Goal: Task Accomplishment & Management: Use online tool/utility

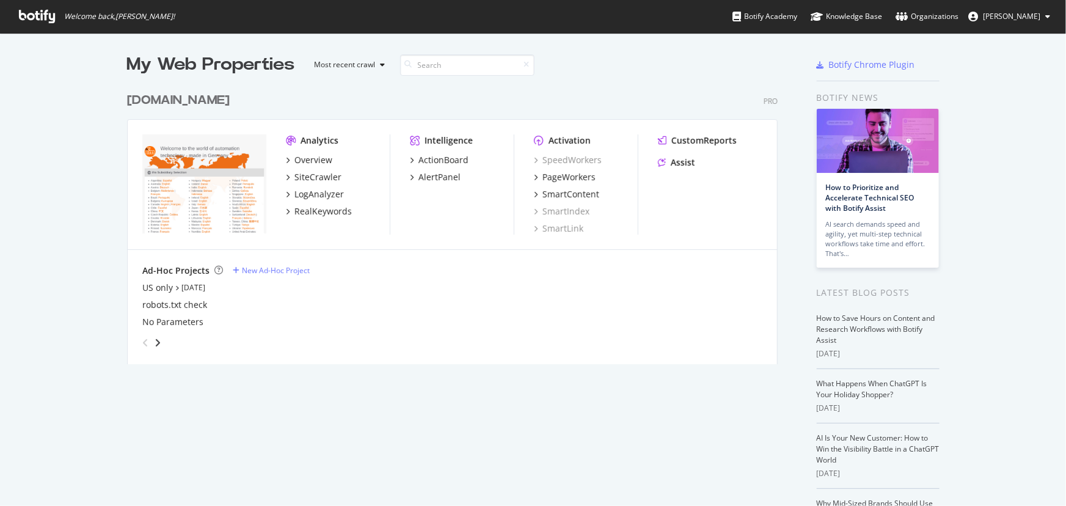
scroll to position [497, 1049]
drag, startPoint x: 303, startPoint y: 162, endPoint x: 353, endPoint y: 122, distance: 64.3
click at [358, 112] on div "www.IFM.com Pro Analytics Overview SiteCrawler LogAnalyzer RealKeywords Intelli…" at bounding box center [457, 220] width 660 height 287
click at [294, 174] on div "SiteCrawler" at bounding box center [317, 177] width 47 height 12
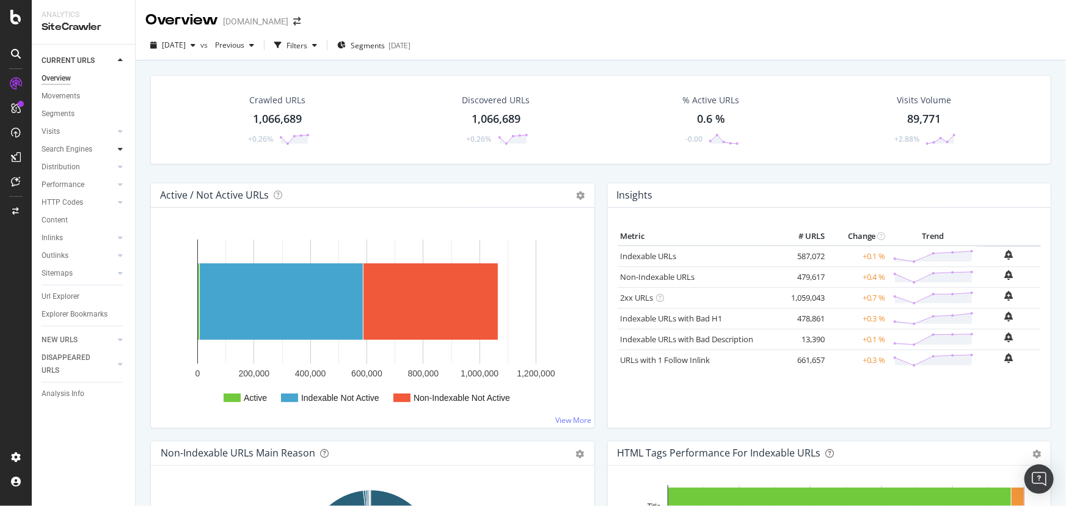
click at [120, 149] on icon at bounding box center [120, 148] width 5 height 7
click at [103, 241] on div "Orphans Explorer" at bounding box center [75, 237] width 57 height 13
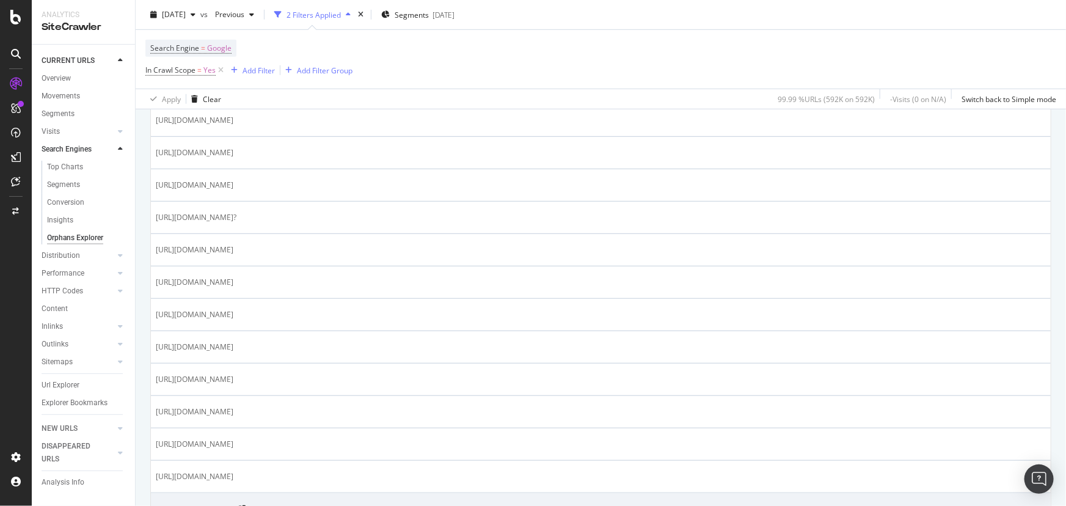
scroll to position [333, 0]
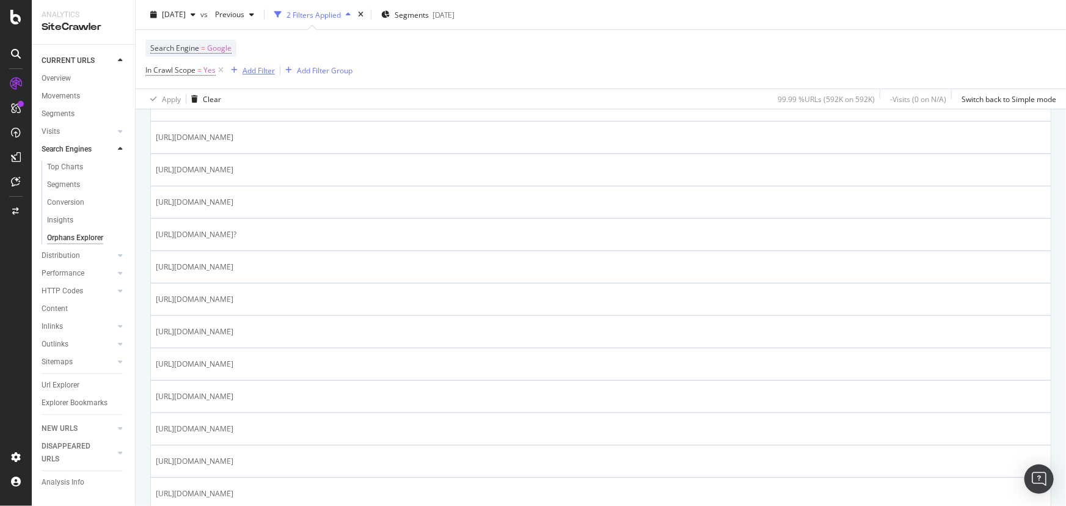
click at [258, 73] on div "Add Filter" at bounding box center [258, 70] width 32 height 10
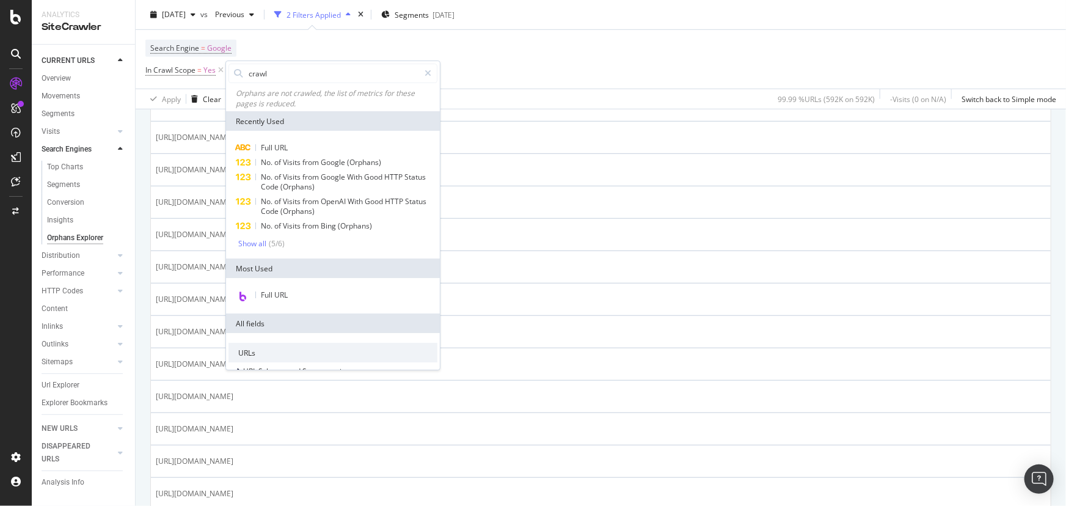
type input "crawls"
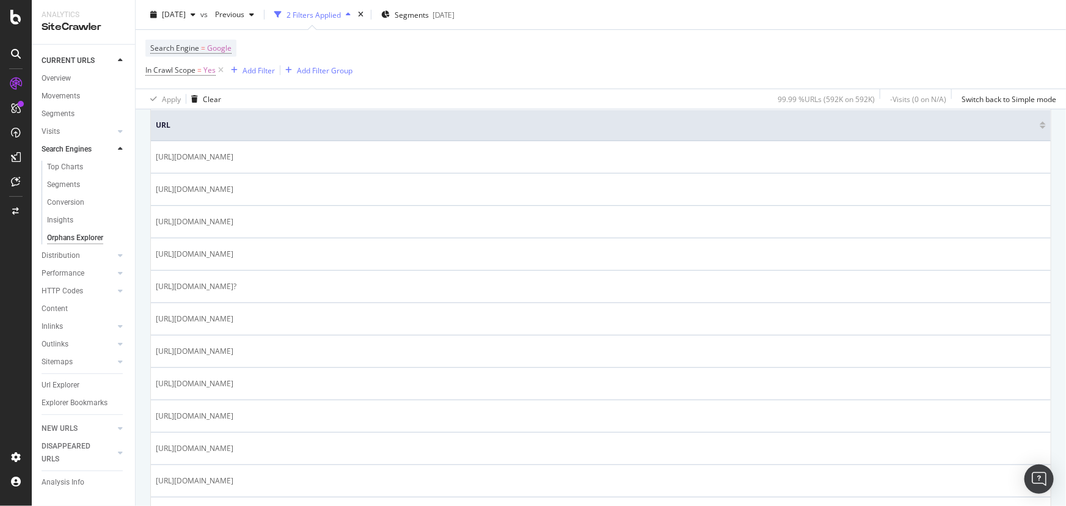
scroll to position [277, 0]
click at [264, 75] on div "Add Filter" at bounding box center [258, 70] width 32 height 10
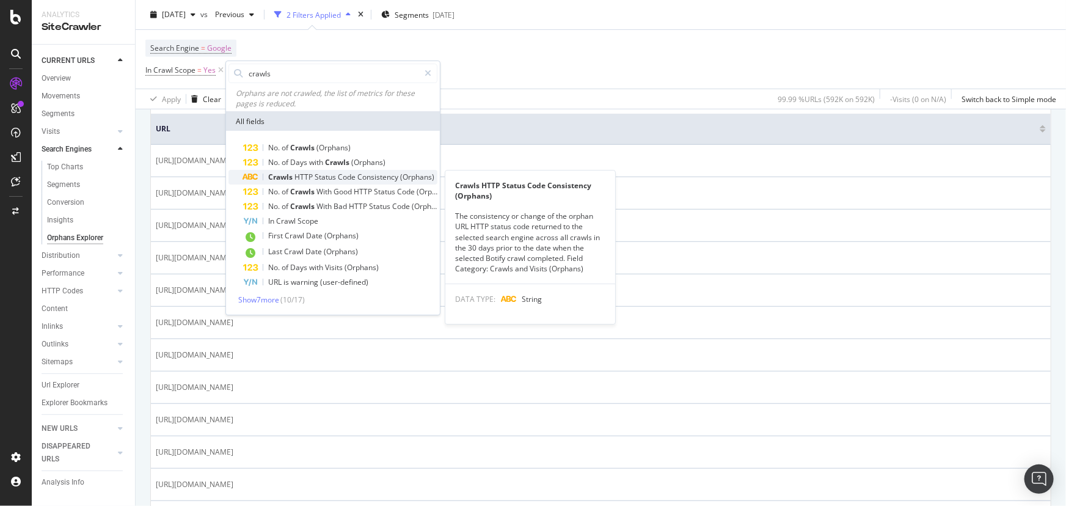
click at [292, 174] on span "Crawls" at bounding box center [281, 177] width 26 height 10
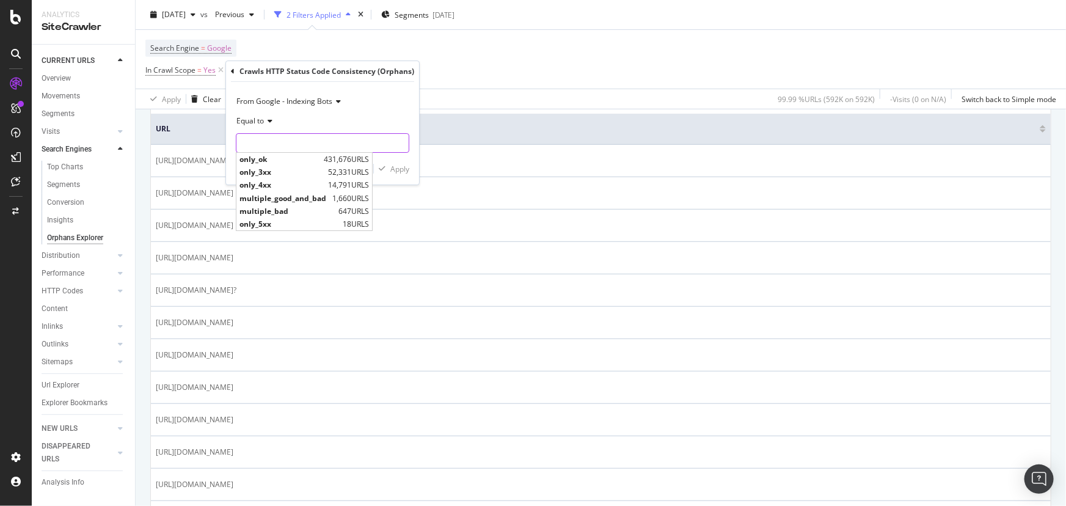
click at [289, 139] on input "text" at bounding box center [322, 143] width 172 height 20
click at [292, 159] on span "only_ok" at bounding box center [279, 159] width 81 height 10
type input "only_ok"
click at [396, 170] on div "Apply" at bounding box center [399, 169] width 19 height 10
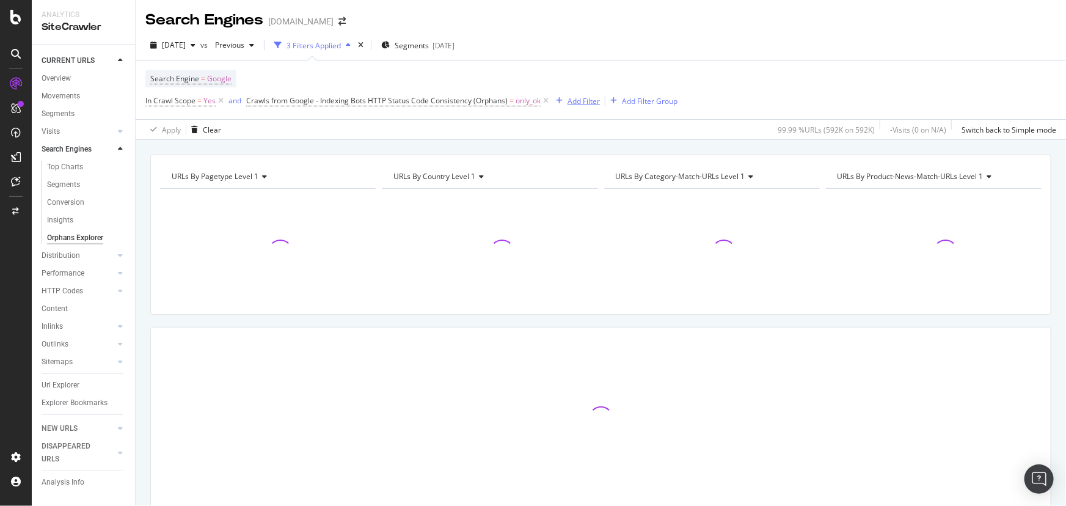
click at [582, 103] on div "Add Filter" at bounding box center [583, 101] width 32 height 10
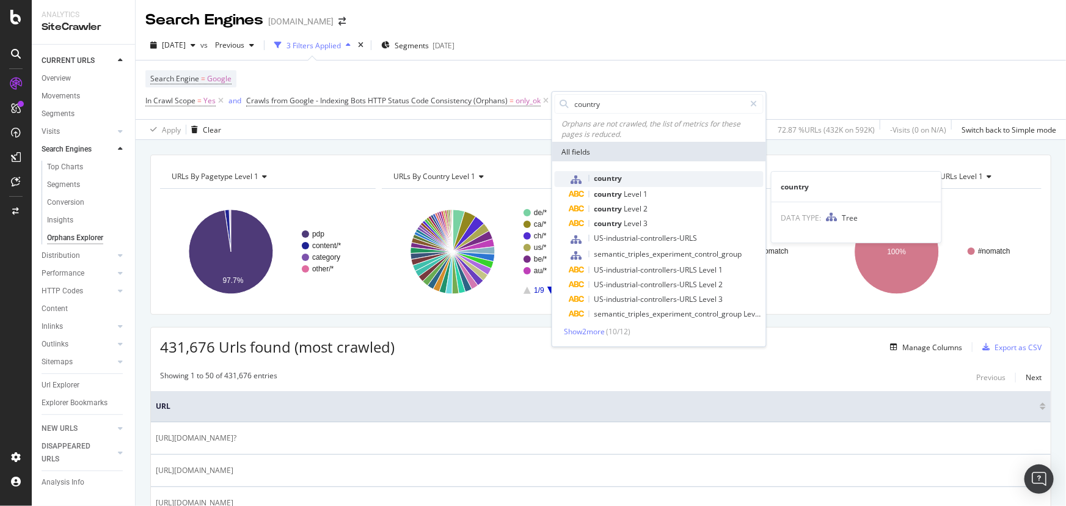
type input "country"
click at [623, 180] on div "country" at bounding box center [666, 179] width 194 height 16
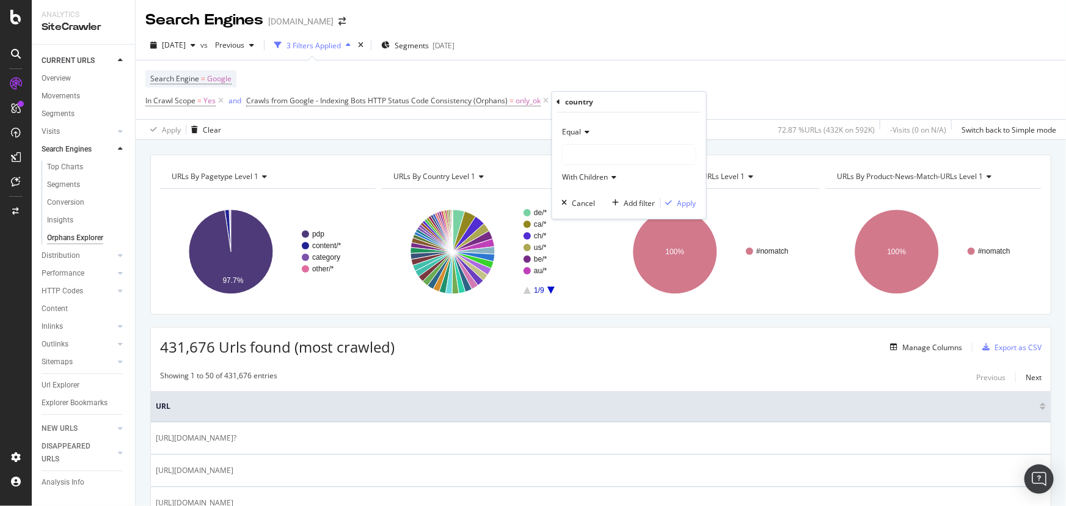
click at [628, 158] on div at bounding box center [628, 155] width 133 height 20
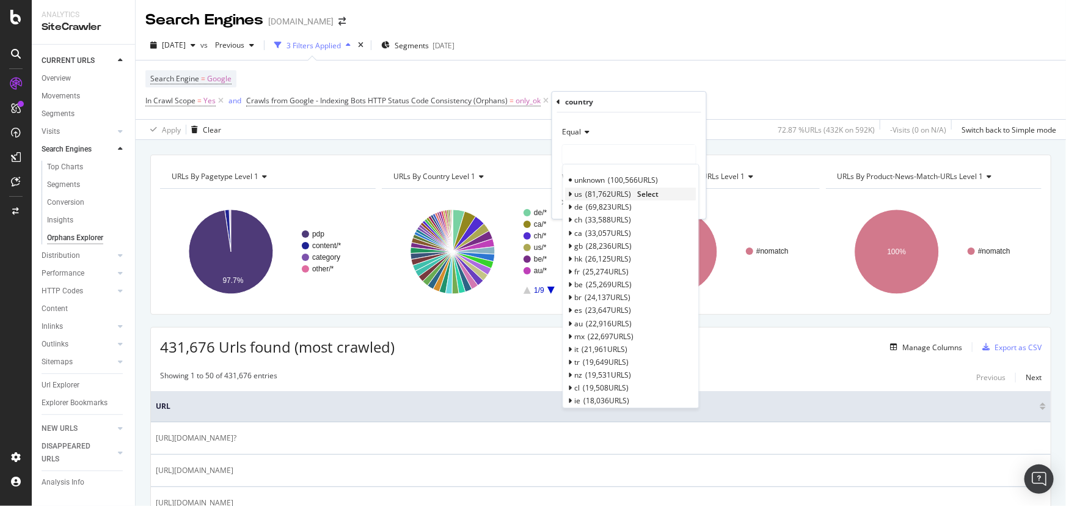
click at [632, 195] on div "us 81,762 URLS Select" at bounding box center [630, 193] width 131 height 13
click at [602, 192] on span "81,762 URLS" at bounding box center [609, 194] width 46 height 10
click at [642, 191] on span "Select" at bounding box center [648, 194] width 21 height 10
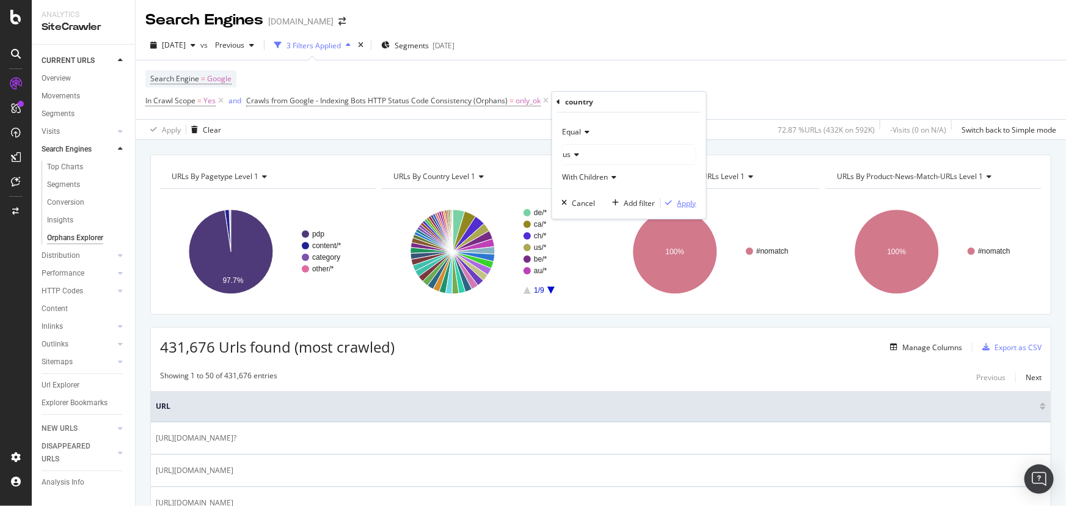
click at [685, 203] on div "Apply" at bounding box center [686, 203] width 19 height 10
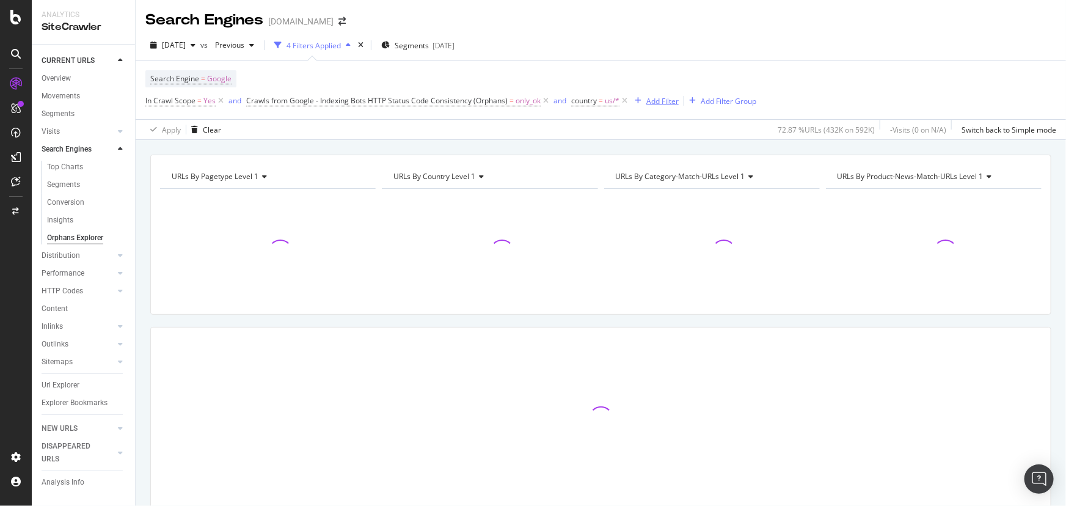
click at [660, 104] on div "Add Filter" at bounding box center [662, 101] width 32 height 10
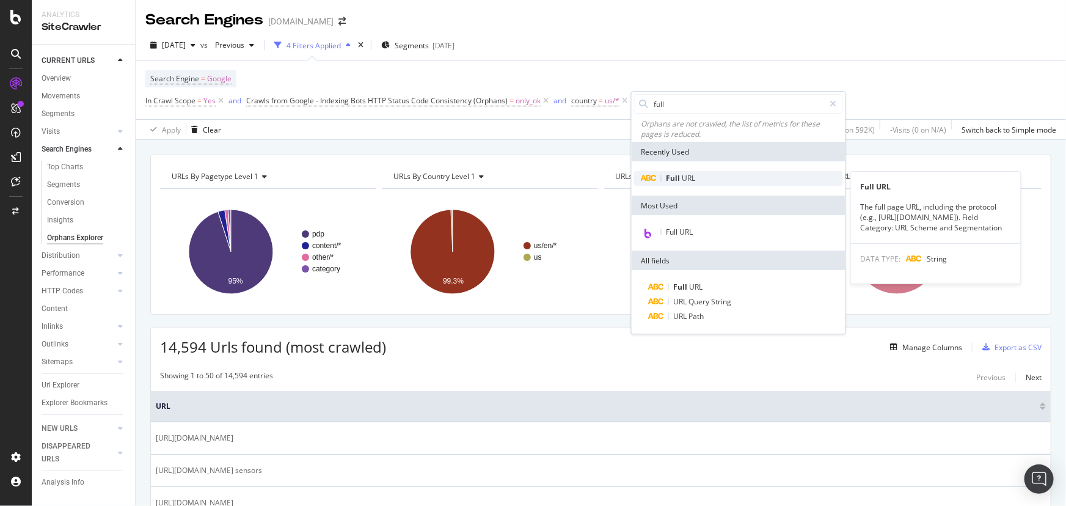
type input "full"
click at [669, 177] on span "Full" at bounding box center [674, 178] width 16 height 10
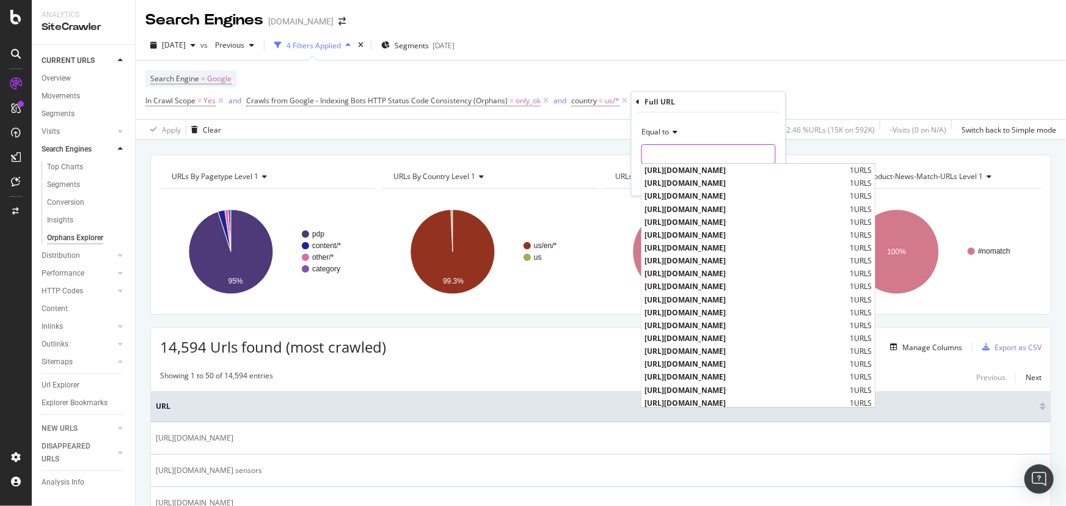
click at [705, 157] on input "text" at bounding box center [708, 154] width 133 height 20
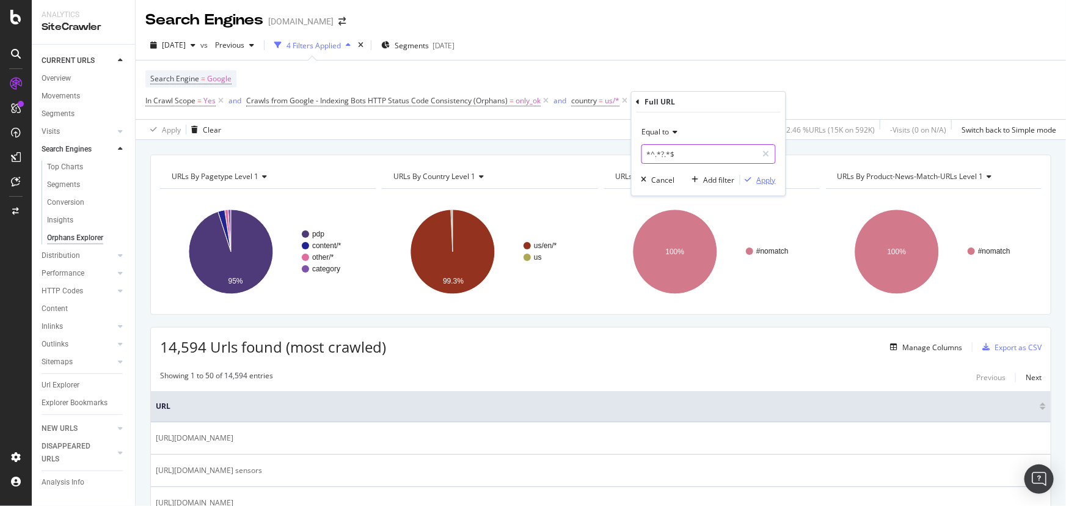
type input "*^.*?.*$"
click at [769, 181] on div "Apply" at bounding box center [766, 180] width 19 height 10
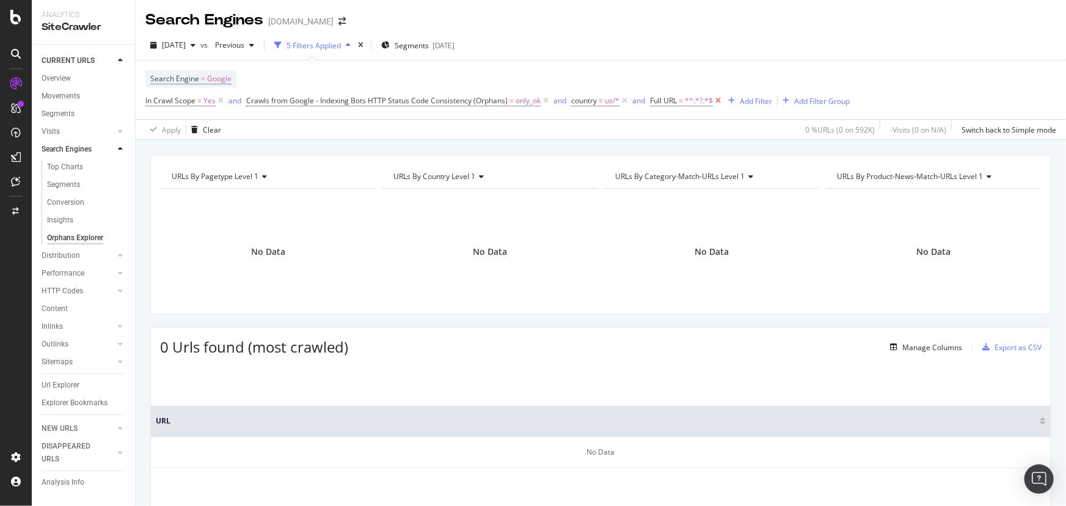
click at [718, 103] on icon at bounding box center [718, 101] width 10 height 12
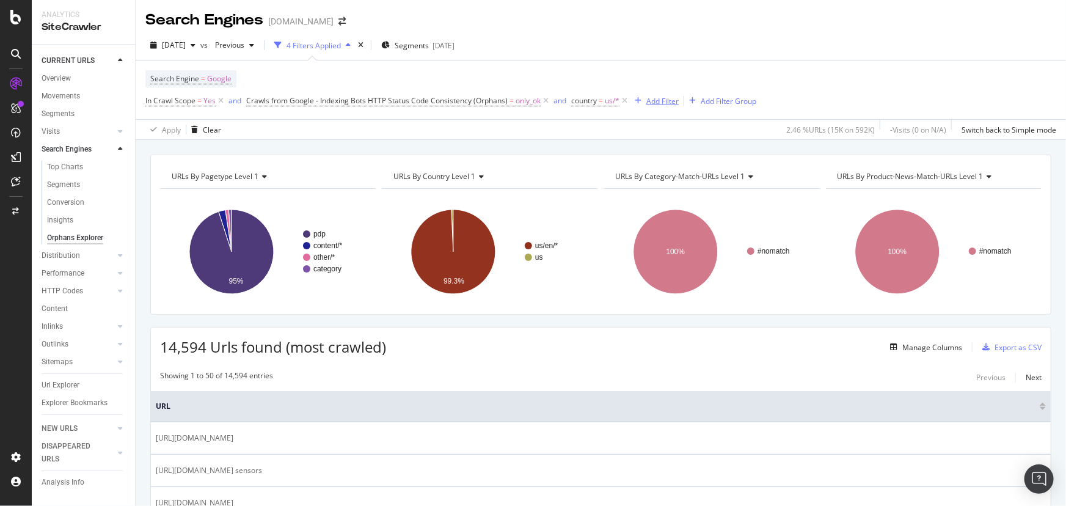
click at [662, 98] on div "Add Filter" at bounding box center [662, 101] width 32 height 10
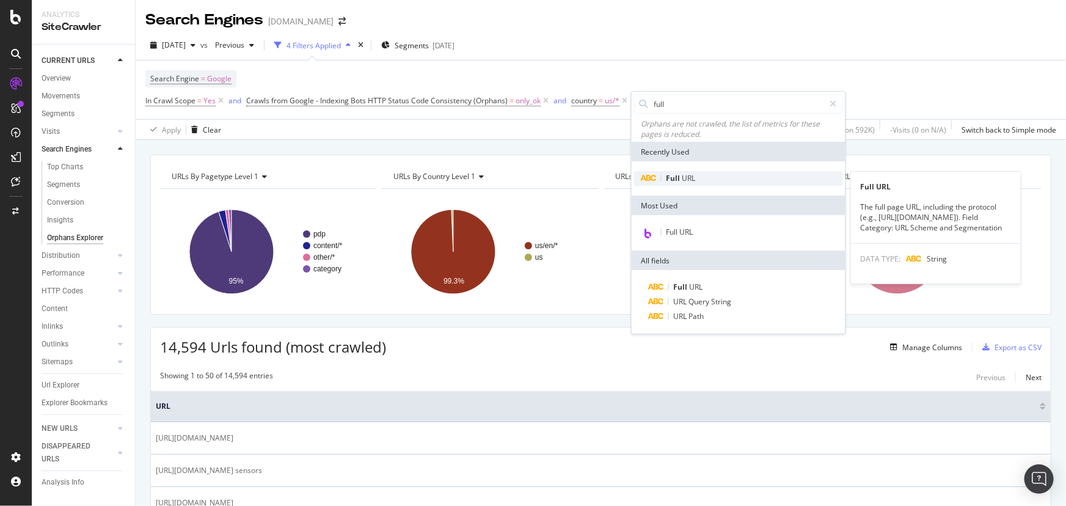
click at [669, 180] on span "Full" at bounding box center [674, 178] width 16 height 10
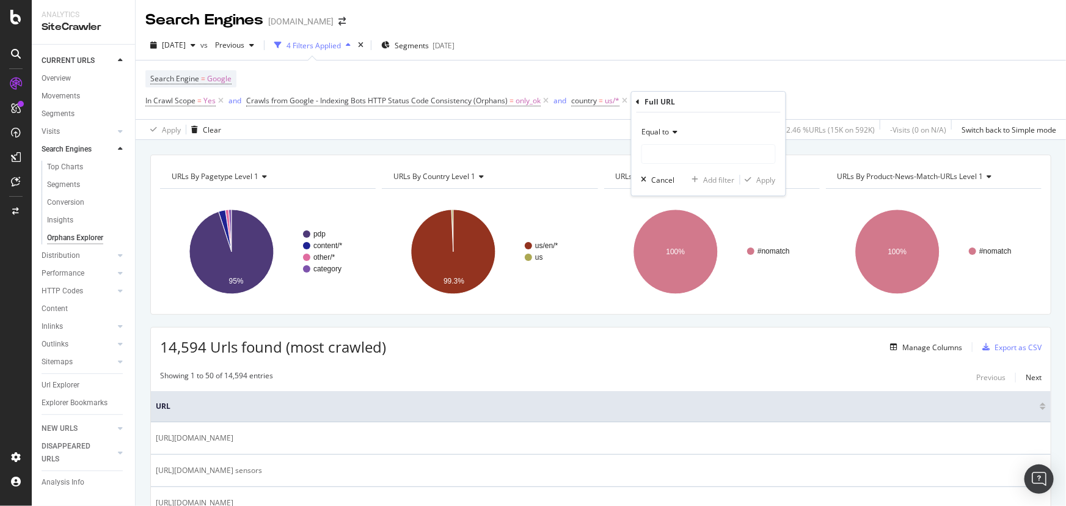
click at [663, 134] on span "Equal to" at bounding box center [655, 131] width 27 height 10
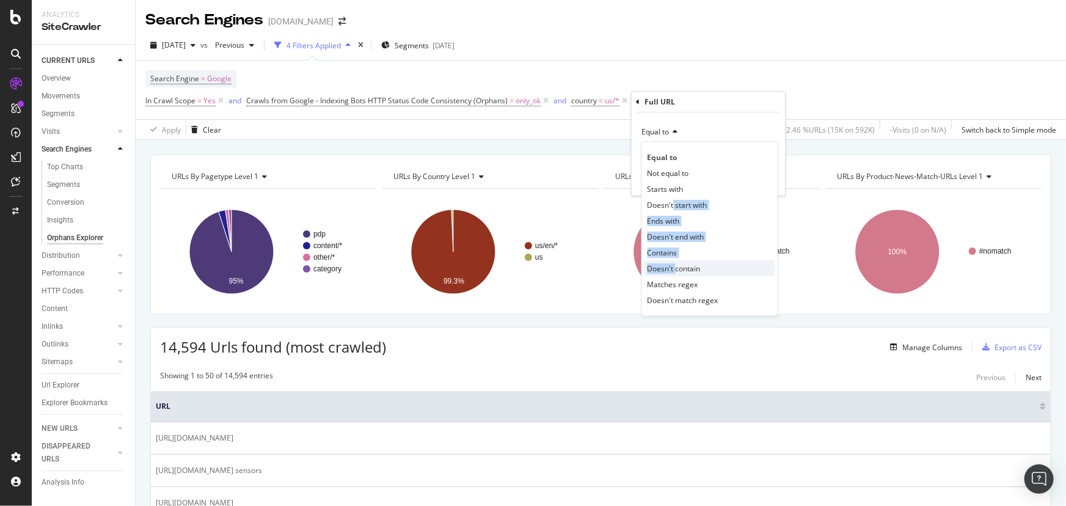
drag, startPoint x: 674, startPoint y: 205, endPoint x: 675, endPoint y: 262, distance: 56.8
click at [675, 262] on div "Equal to Not equal to Starts with Doesn't start with Ends with Doesn't end with…" at bounding box center [709, 228] width 137 height 175
click at [675, 266] on span "Doesn't contain" at bounding box center [673, 268] width 53 height 10
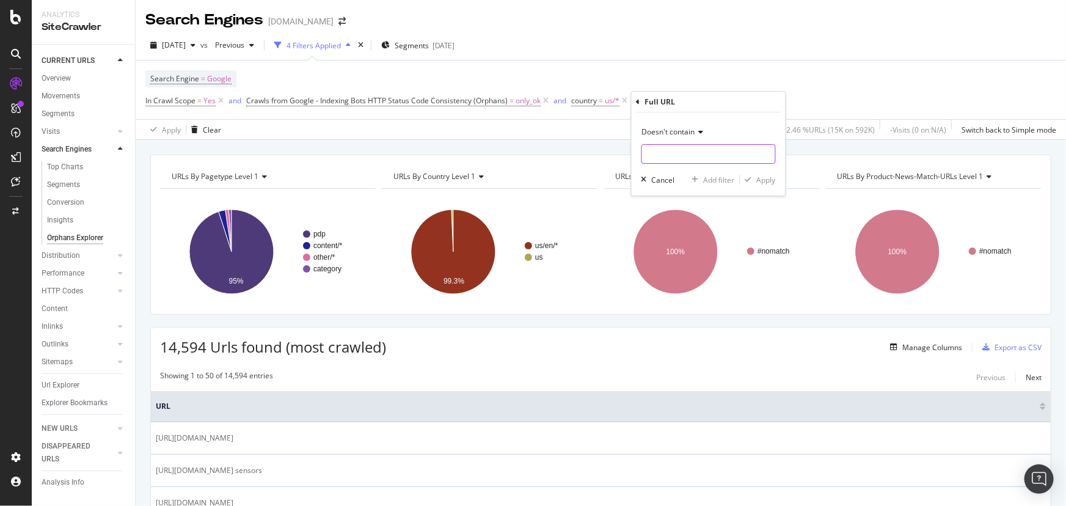
click at [675, 158] on input "text" at bounding box center [708, 154] width 133 height 20
type input "^.*?.*$"
click at [769, 179] on div "Apply" at bounding box center [766, 180] width 19 height 10
click at [701, 104] on span "^.*^.*?.*$.*$" at bounding box center [707, 100] width 45 height 17
click at [707, 153] on input "^.*?.*$" at bounding box center [719, 152] width 115 height 20
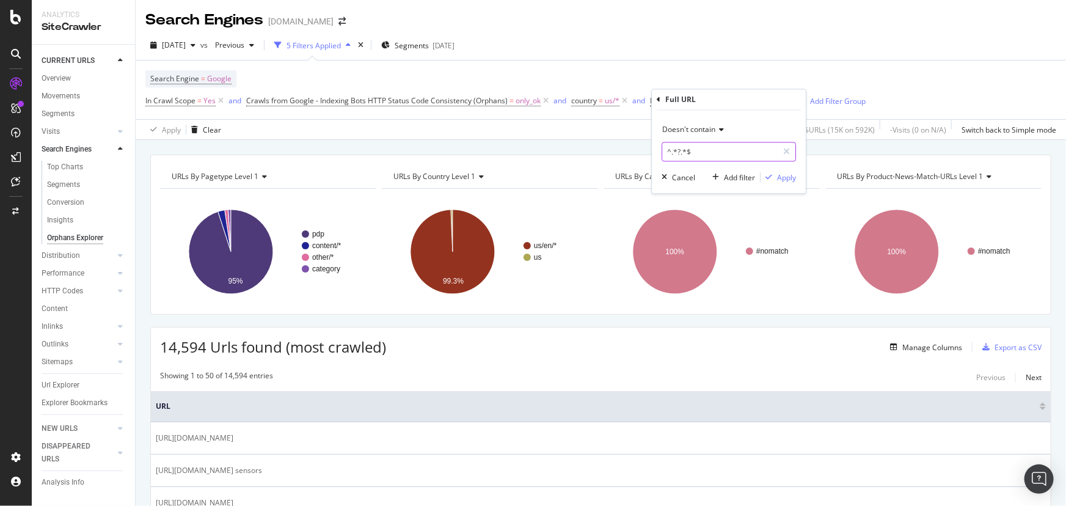
click at [707, 153] on input "^.*?.*$" at bounding box center [719, 152] width 115 height 20
type input "^.*?.*"
click at [785, 180] on div "Apply" at bounding box center [786, 177] width 19 height 10
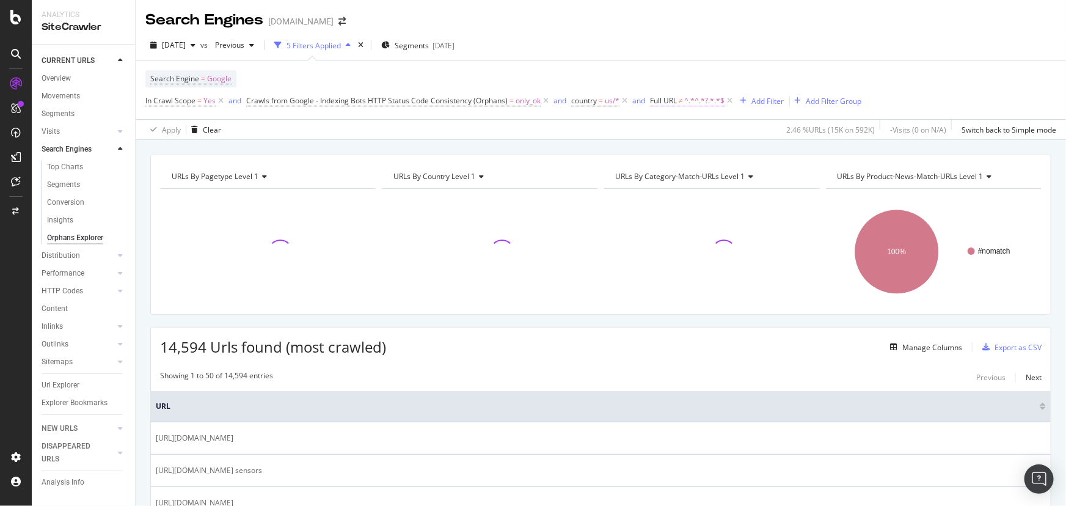
click at [711, 105] on span "^.*^.*?.*.*$" at bounding box center [705, 100] width 40 height 17
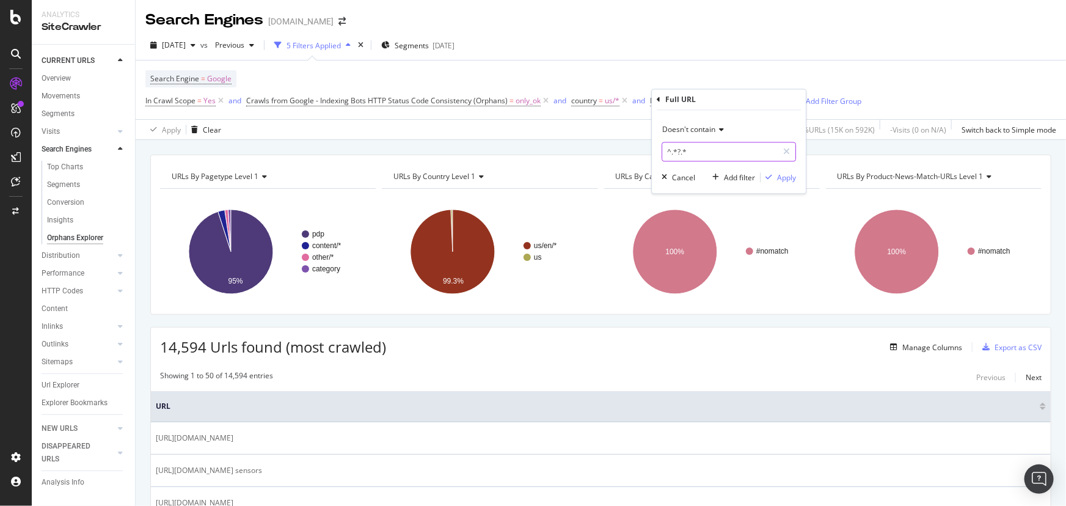
click at [702, 154] on input "^.*?.*" at bounding box center [719, 152] width 115 height 20
type input "^.*?"
click at [785, 177] on div "Apply" at bounding box center [786, 177] width 19 height 10
click at [705, 104] on span "^.*^.*?.*$" at bounding box center [702, 100] width 34 height 17
type input "?"
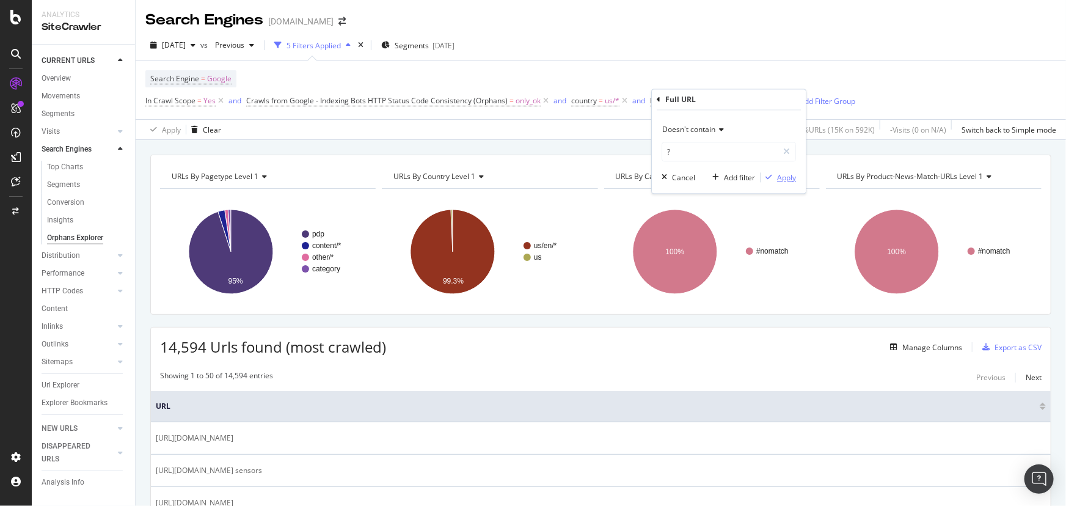
click at [789, 182] on div "Apply" at bounding box center [786, 177] width 19 height 10
click at [922, 349] on div "Manage Columns" at bounding box center [932, 347] width 60 height 10
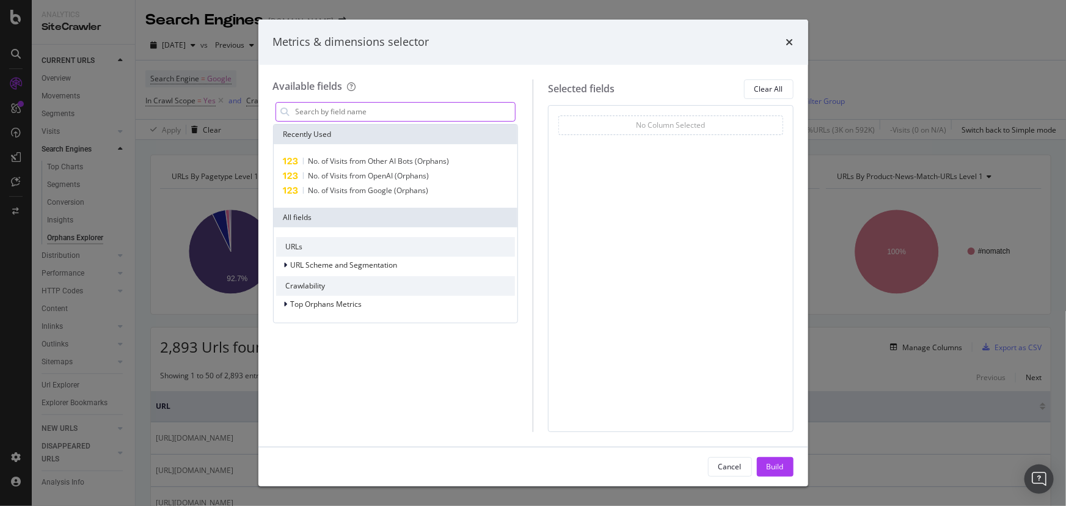
click at [360, 114] on input "modal" at bounding box center [404, 112] width 221 height 18
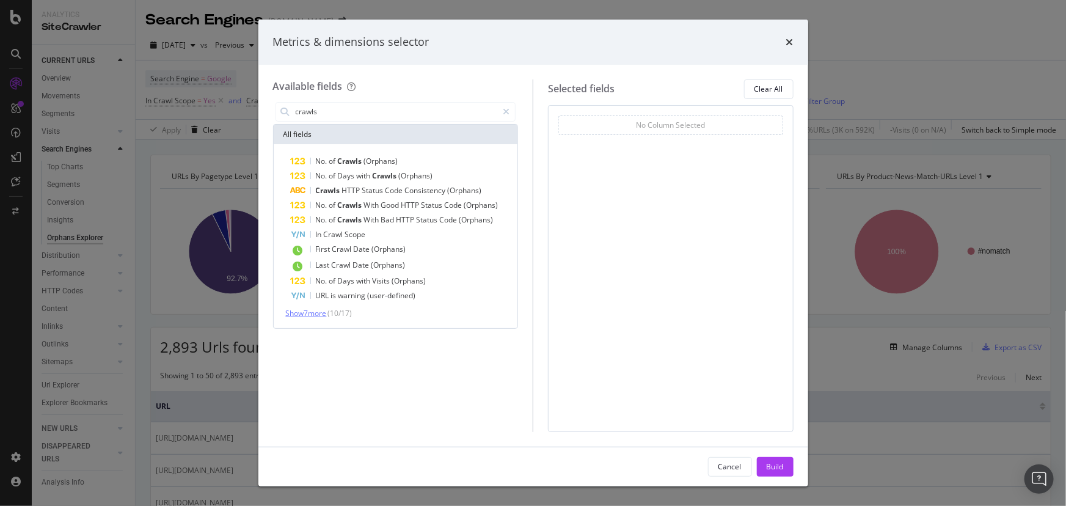
type input "crawls"
click at [307, 313] on span "Show 7 more" at bounding box center [306, 313] width 41 height 10
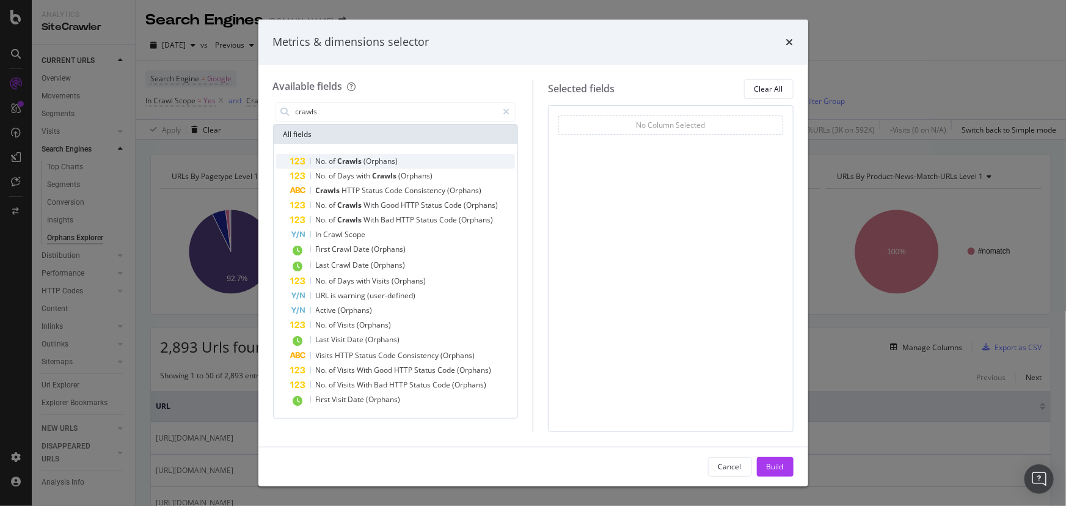
click at [352, 159] on span "Crawls" at bounding box center [351, 161] width 26 height 10
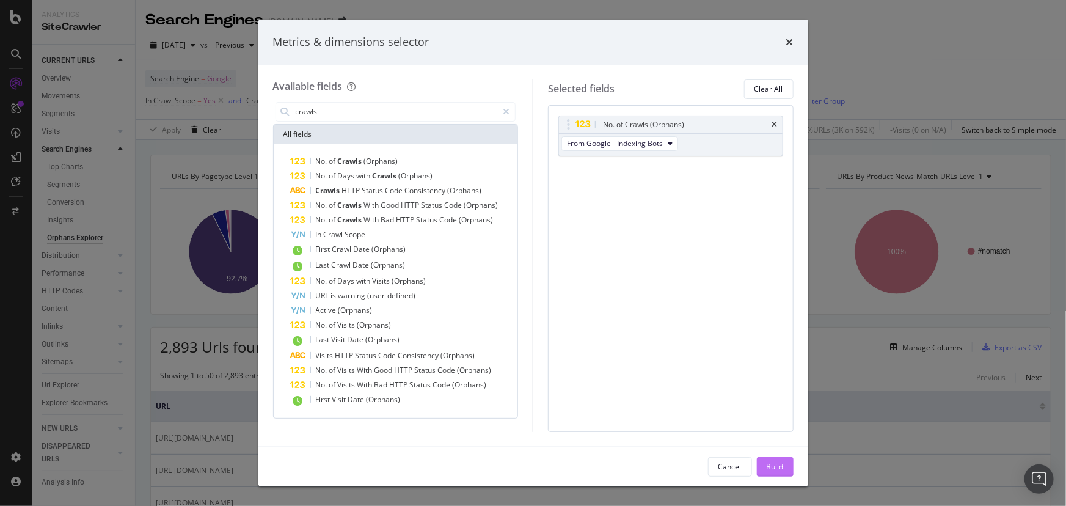
click at [784, 466] on button "Build" at bounding box center [775, 467] width 37 height 20
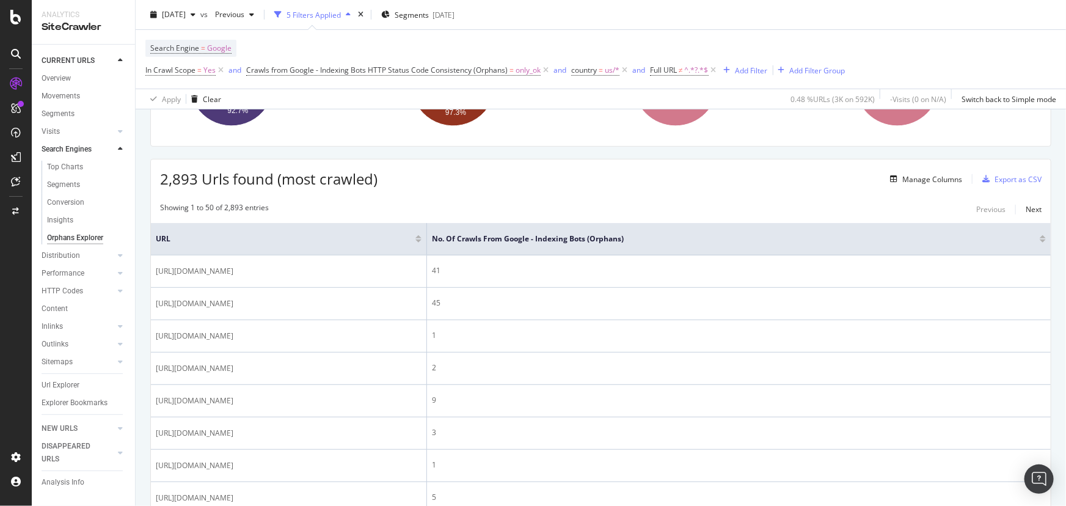
scroll to position [166, 0]
drag, startPoint x: 994, startPoint y: 187, endPoint x: 790, endPoint y: 220, distance: 206.5
click at [1033, 244] on div "No. of Crawls from Google - Indexing Bots (Orphans)" at bounding box center [739, 240] width 614 height 12
click at [1039, 238] on div at bounding box center [1042, 238] width 6 height 3
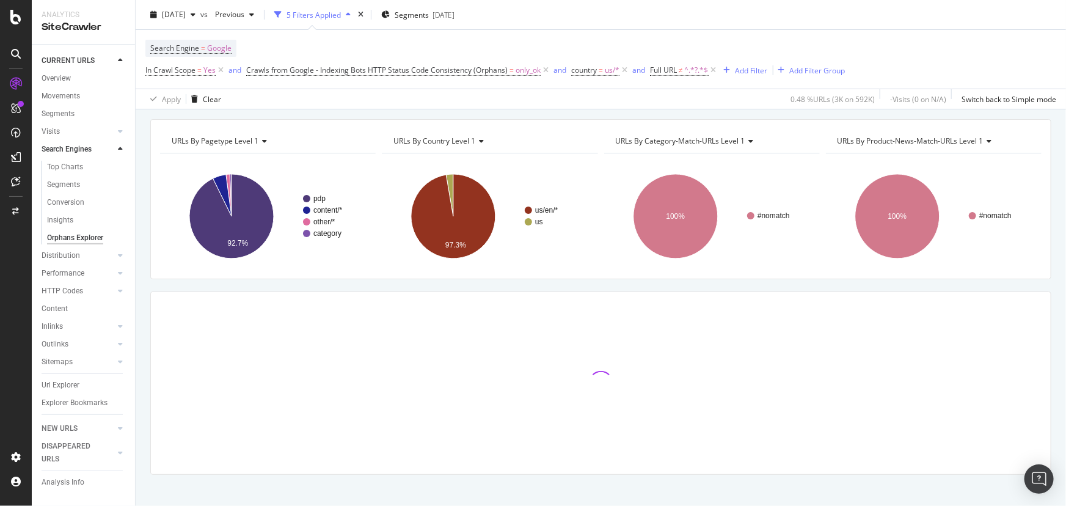
scroll to position [48, 0]
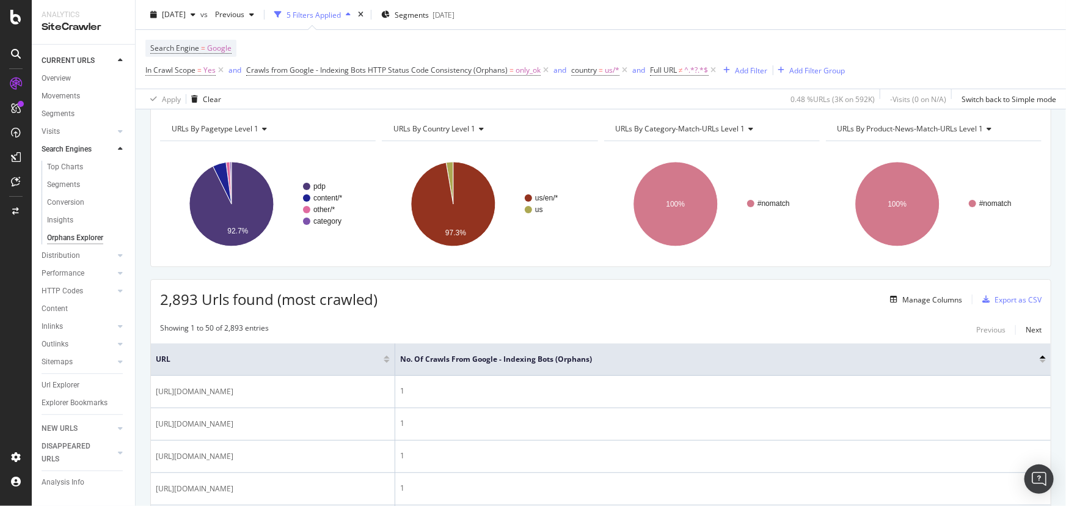
click at [1039, 360] on div at bounding box center [1042, 361] width 6 height 3
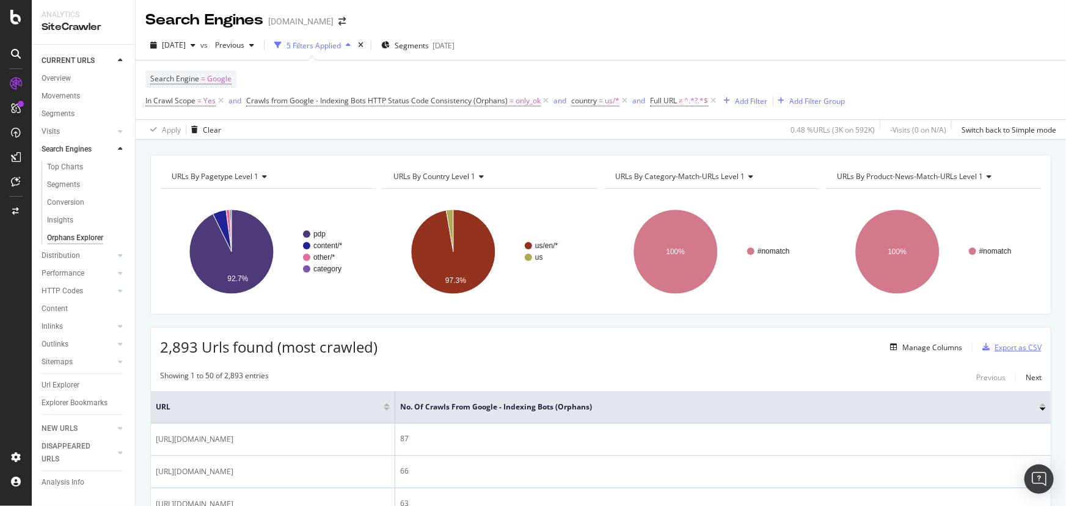
click at [994, 346] on div "Export as CSV" at bounding box center [1017, 347] width 47 height 10
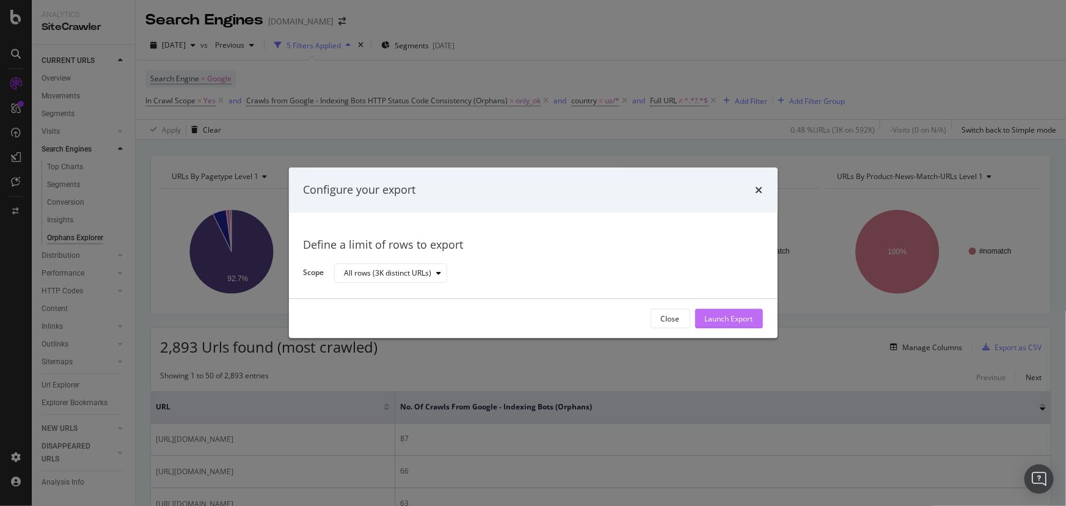
click at [741, 319] on div "Launch Export" at bounding box center [729, 318] width 48 height 10
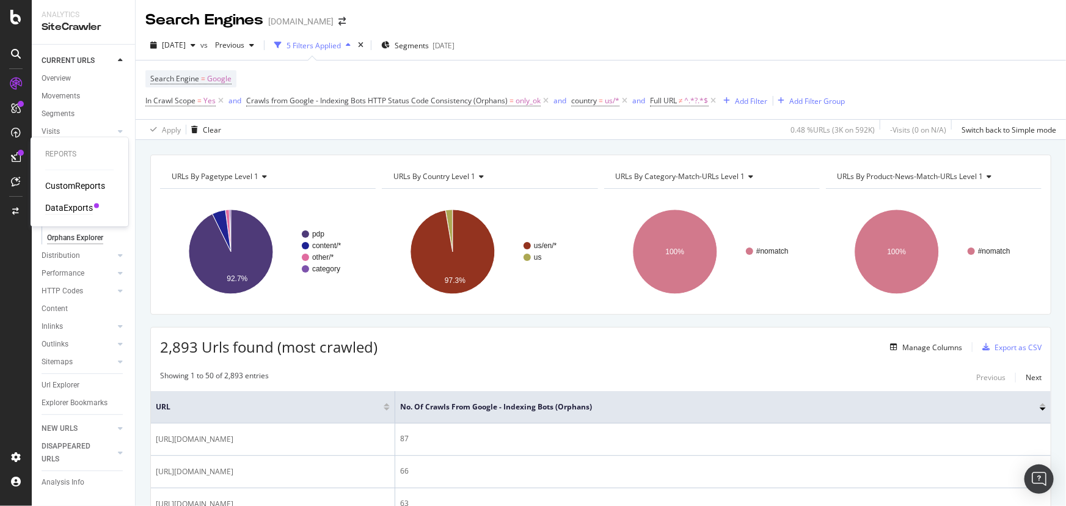
click at [67, 206] on div "DataExports" at bounding box center [69, 208] width 48 height 12
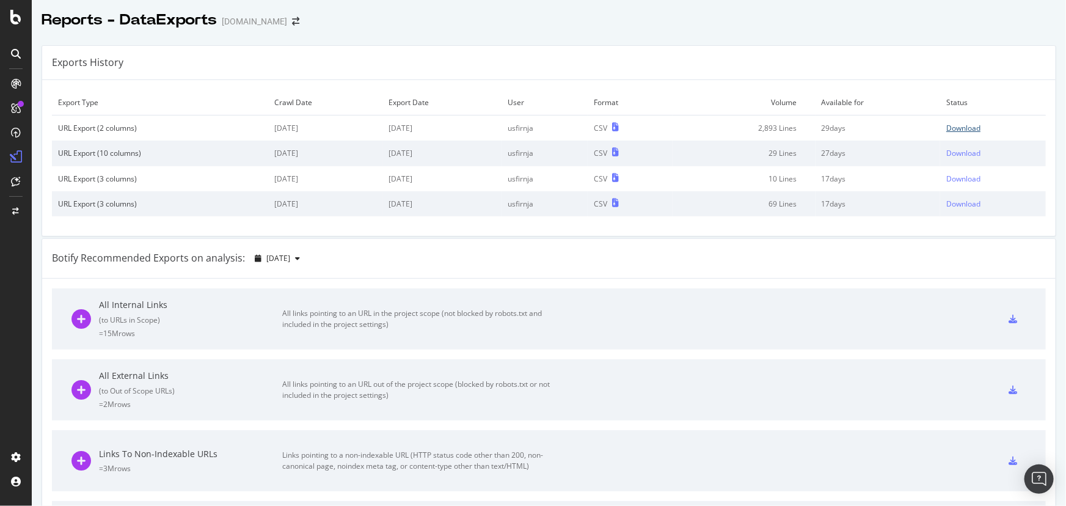
click at [966, 129] on div "Download" at bounding box center [963, 128] width 34 height 10
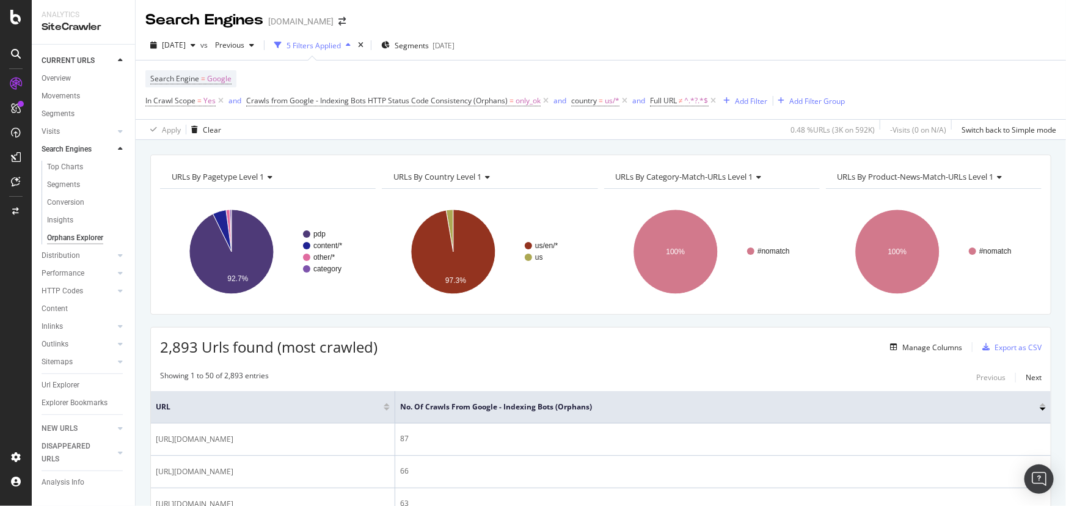
drag, startPoint x: 87, startPoint y: 59, endPoint x: 118, endPoint y: 142, distance: 88.9
click at [87, 59] on div "CURRENT URLS" at bounding box center [68, 60] width 53 height 13
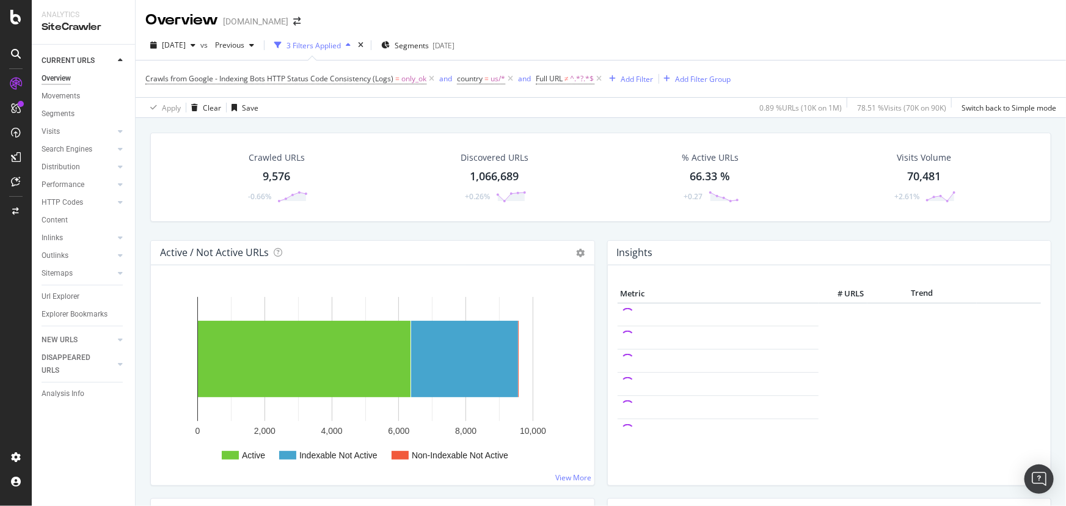
drag, startPoint x: 70, startPoint y: 292, endPoint x: 5, endPoint y: 314, distance: 68.2
click at [70, 292] on div "Url Explorer" at bounding box center [61, 296] width 38 height 13
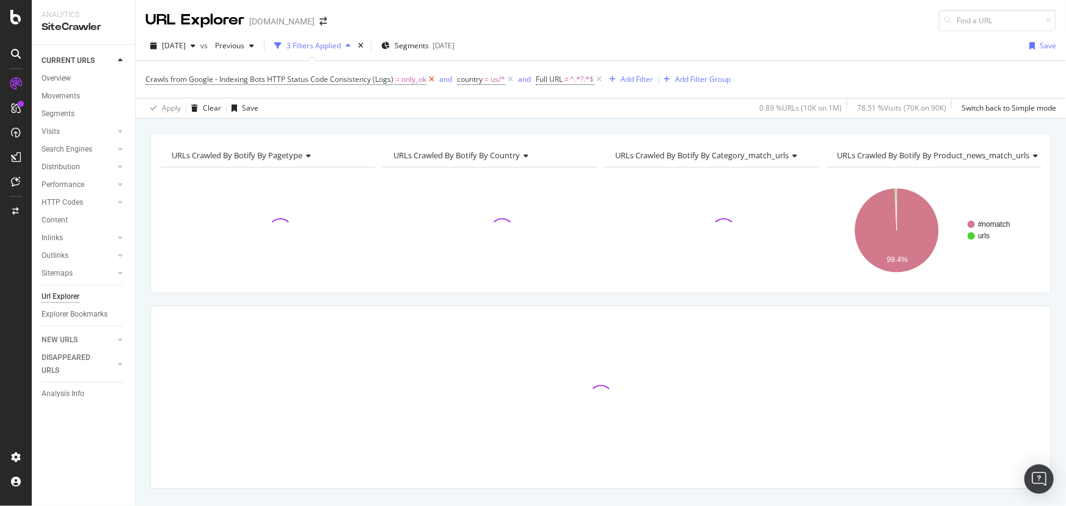
click at [434, 76] on icon at bounding box center [431, 79] width 10 height 12
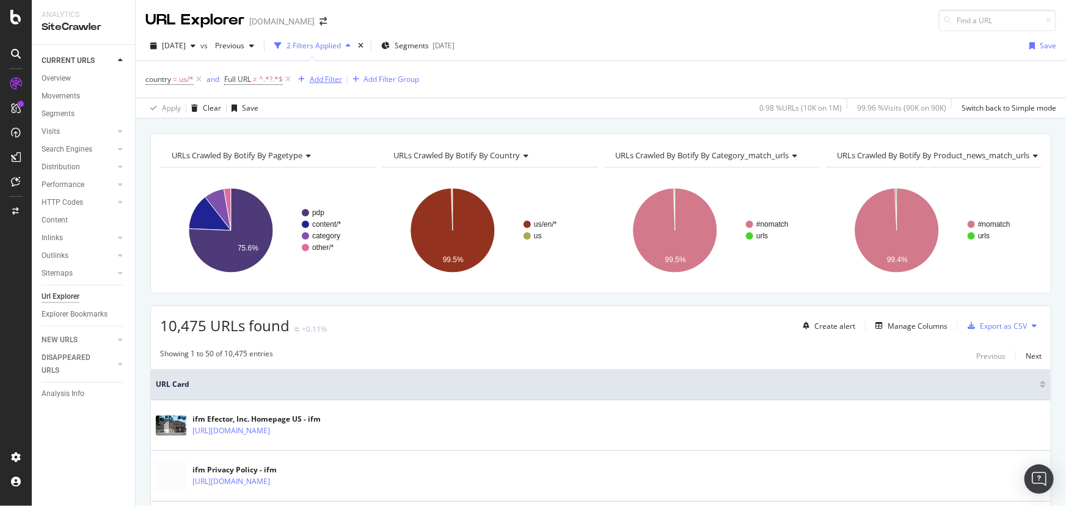
click at [324, 81] on div "Add Filter" at bounding box center [326, 79] width 32 height 10
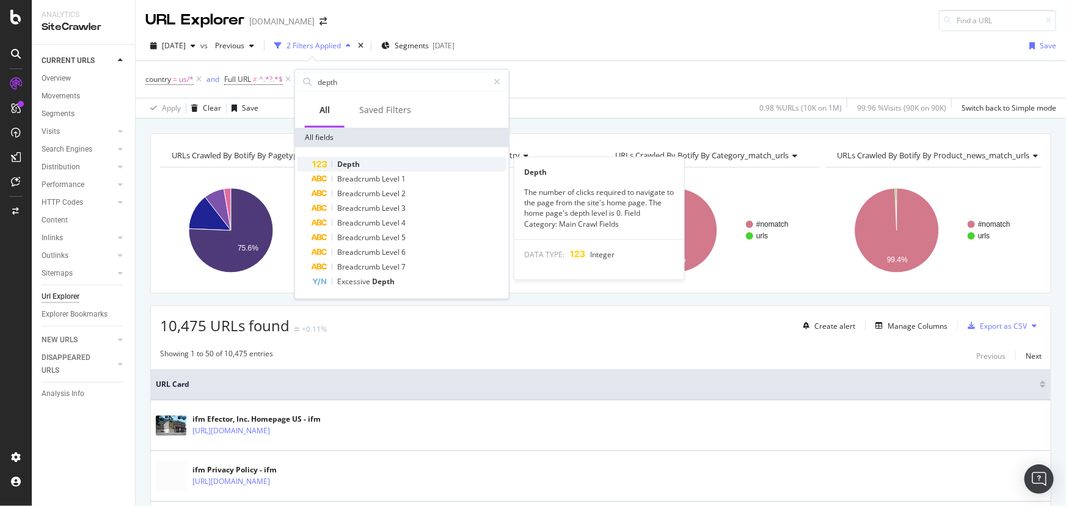
type input "depth"
click at [377, 169] on div "Depth" at bounding box center [409, 164] width 194 height 15
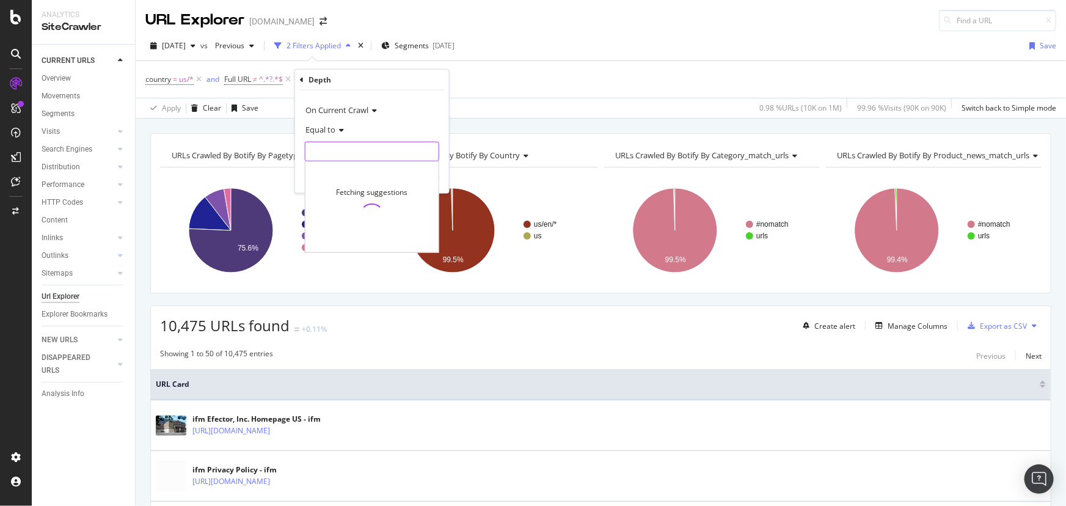
click at [377, 157] on input "number" at bounding box center [372, 152] width 134 height 20
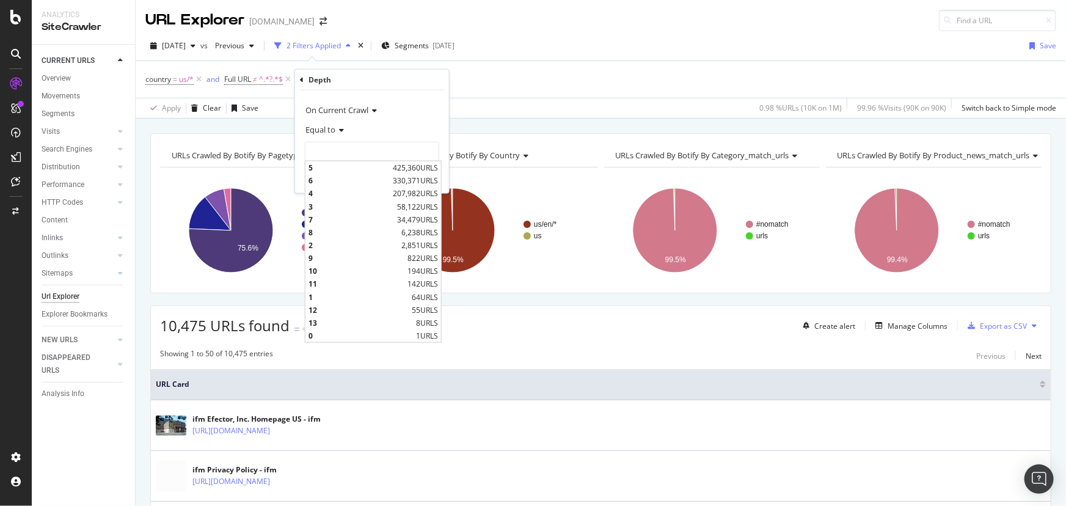
click at [340, 128] on icon at bounding box center [339, 129] width 9 height 7
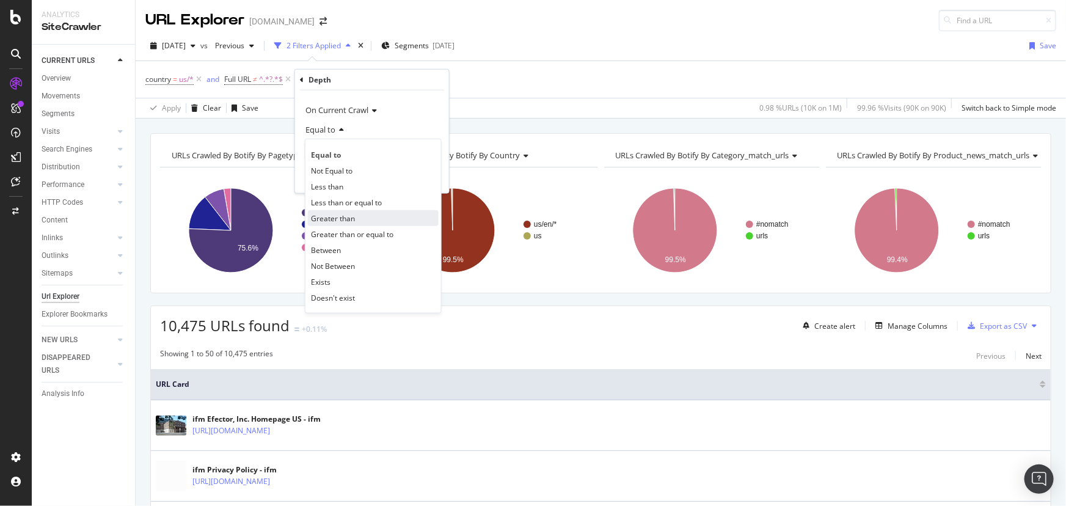
click at [354, 214] on span "Greater than" at bounding box center [333, 218] width 44 height 10
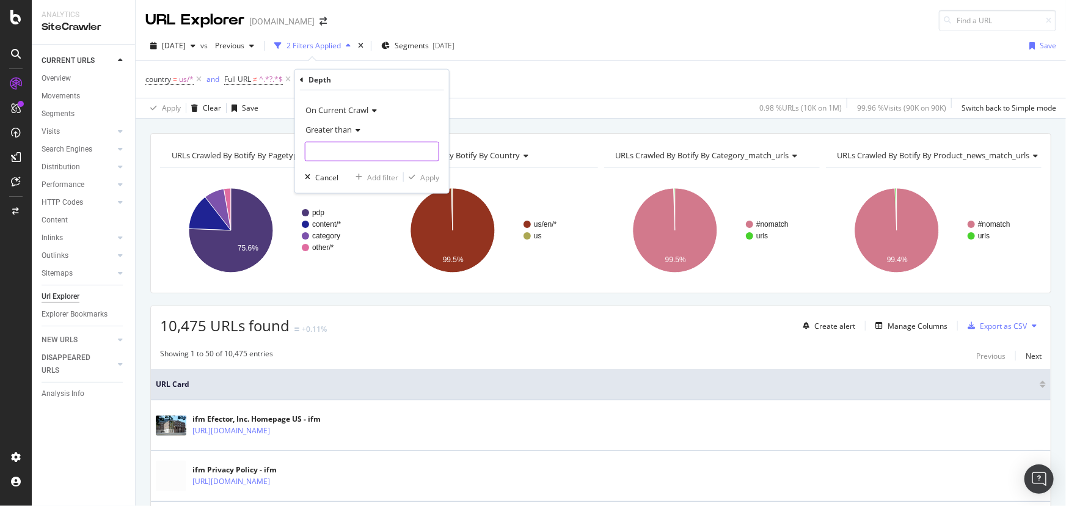
click at [343, 154] on input "number" at bounding box center [372, 152] width 134 height 20
click at [428, 148] on input "1" at bounding box center [372, 152] width 134 height 20
click at [428, 148] on input "2" at bounding box center [372, 152] width 134 height 20
click at [428, 148] on input "3" at bounding box center [372, 152] width 134 height 20
type input "4"
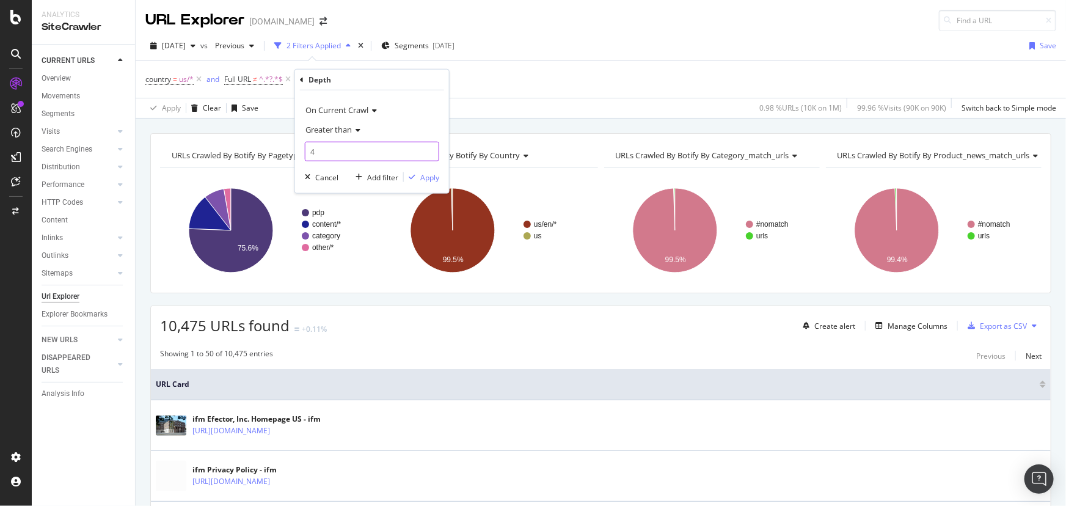
click at [428, 148] on input "4" at bounding box center [372, 152] width 134 height 20
click at [432, 177] on div "Apply" at bounding box center [429, 177] width 19 height 10
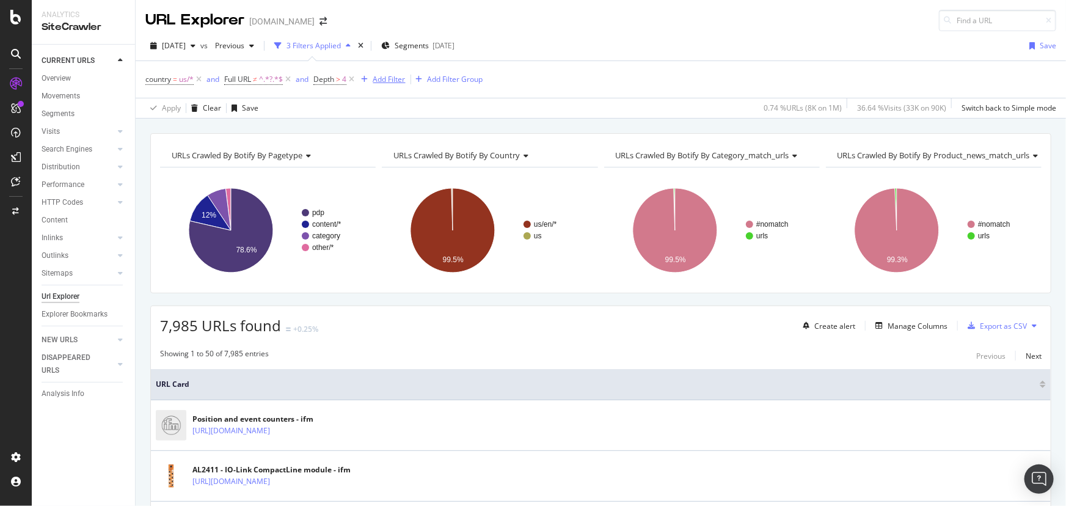
click at [378, 79] on div "Add Filter" at bounding box center [389, 79] width 32 height 10
